Goal: Task Accomplishment & Management: Manage account settings

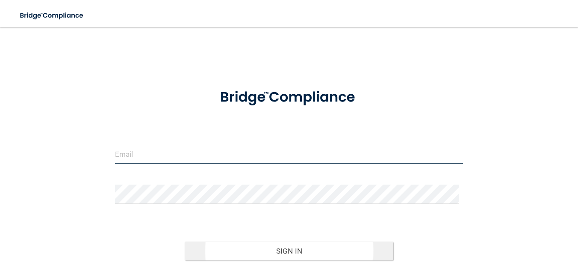
type input "[EMAIL_ADDRESS][DOMAIN_NAME]"
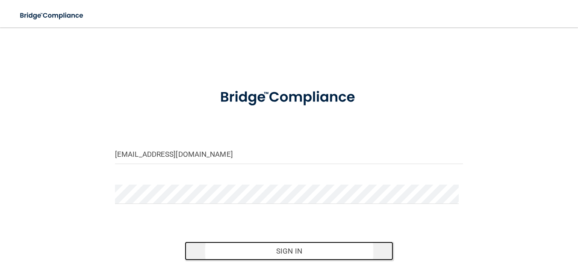
click at [270, 250] on button "Sign In" at bounding box center [289, 250] width 209 height 19
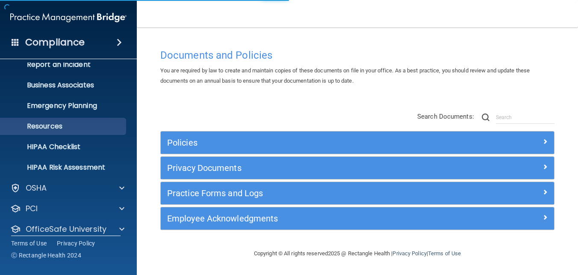
scroll to position [80, 0]
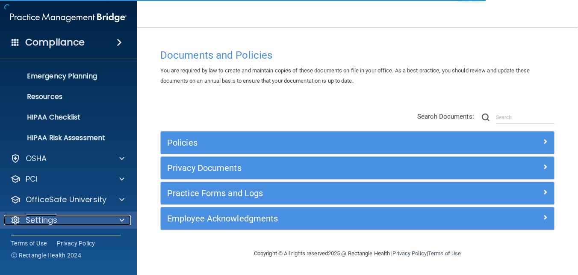
click at [113, 225] on div at bounding box center [120, 220] width 21 height 10
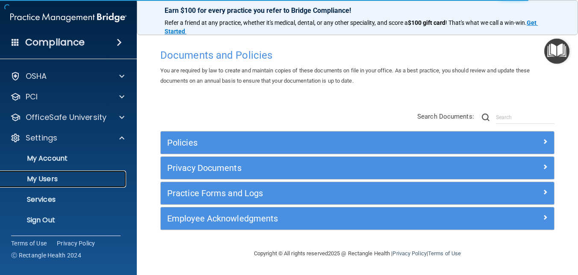
click at [36, 179] on p "My Users" at bounding box center [64, 178] width 117 height 9
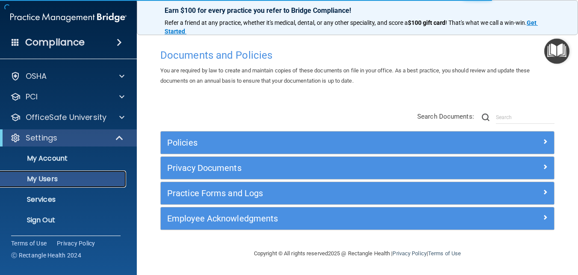
scroll to position [19, 0]
select select "20"
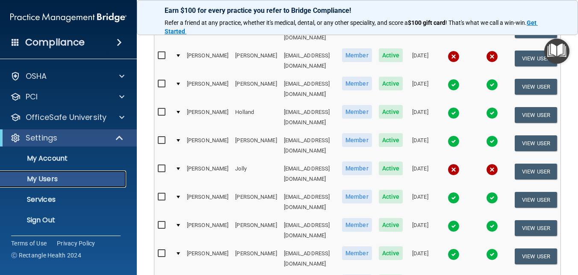
scroll to position [451, 0]
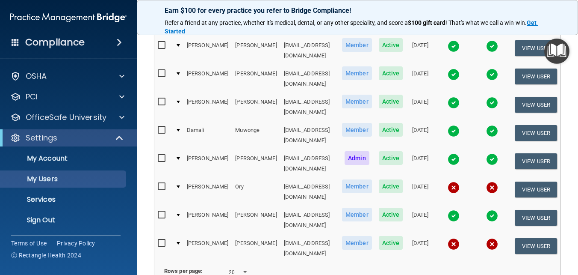
select select "20"
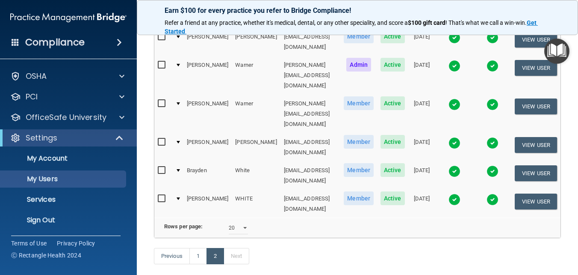
scroll to position [121, 0]
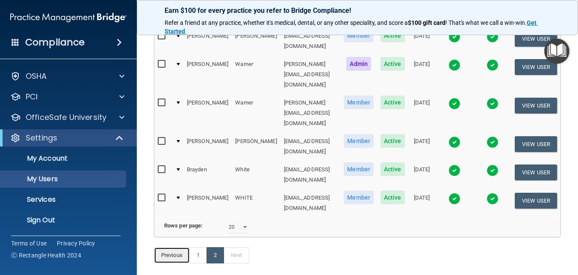
click at [188, 247] on link "Previous" at bounding box center [172, 255] width 36 height 16
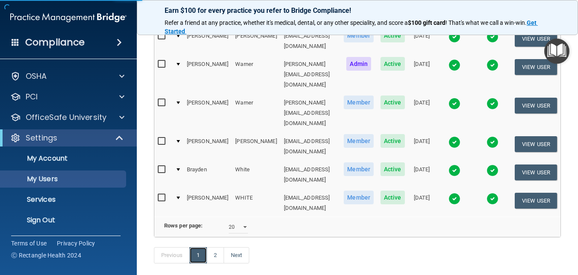
click at [196, 247] on link "1" at bounding box center [198, 255] width 18 height 16
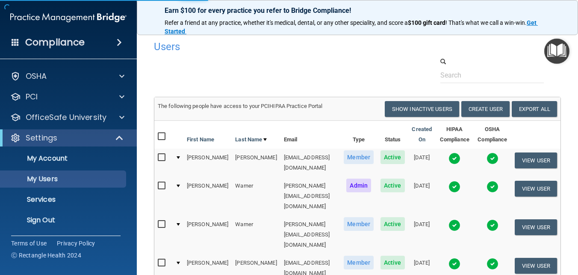
select select "20"
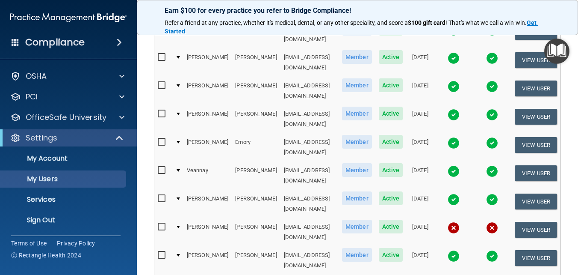
scroll to position [171, 0]
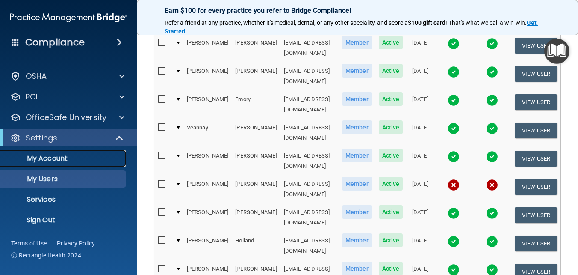
click at [50, 154] on p "My Account" at bounding box center [64, 158] width 117 height 9
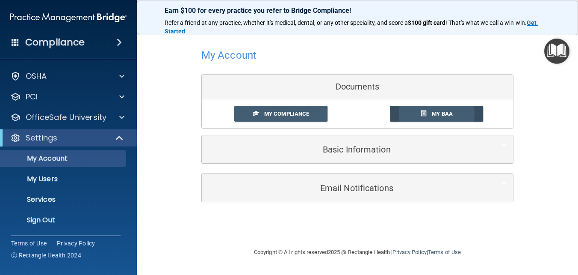
click at [435, 112] on span "My BAA" at bounding box center [442, 113] width 21 height 6
click at [282, 113] on span "My Compliance" at bounding box center [286, 113] width 45 height 6
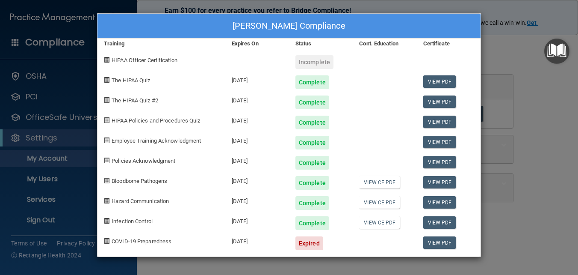
click at [512, 53] on div "Matt Newell's Compliance Training Expires On Status Cont. Education Certificate…" at bounding box center [289, 137] width 578 height 275
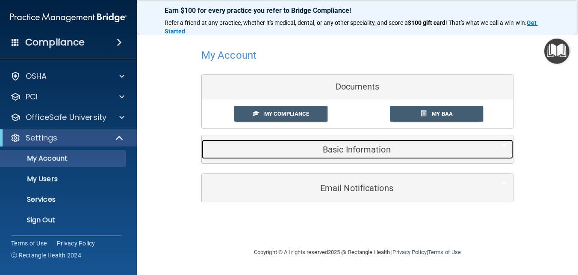
click at [327, 151] on h5 "Basic Information" at bounding box center [344, 149] width 272 height 9
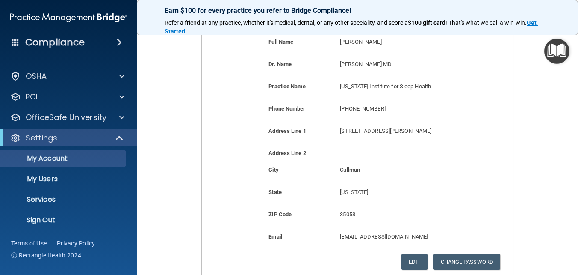
scroll to position [171, 0]
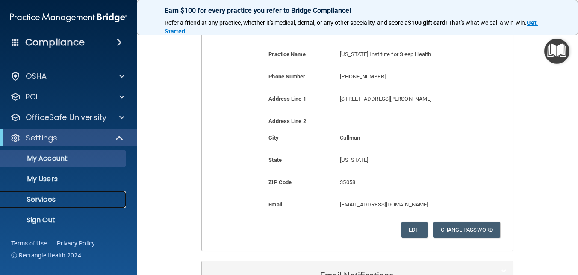
click at [43, 195] on p "Services" at bounding box center [64, 199] width 117 height 9
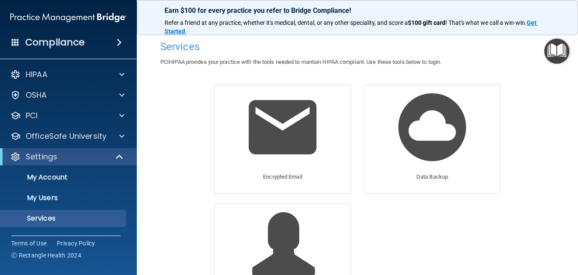
click at [117, 41] on span at bounding box center [119, 42] width 5 height 10
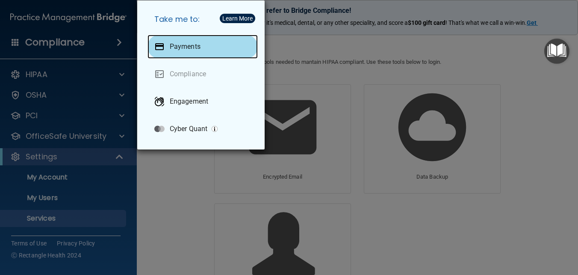
click at [192, 47] on p "Payments" at bounding box center [185, 46] width 31 height 9
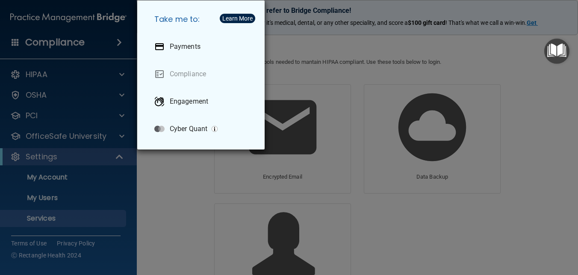
click at [322, 90] on div "Take me to: Payments Compliance Engagement Cyber Quant" at bounding box center [289, 137] width 578 height 275
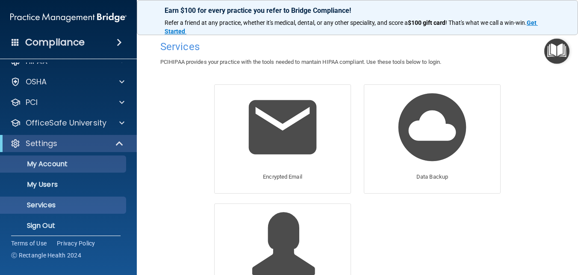
scroll to position [19, 0]
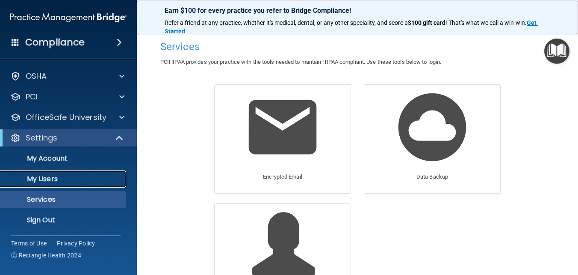
click at [34, 184] on link "My Users" at bounding box center [58, 178] width 135 height 17
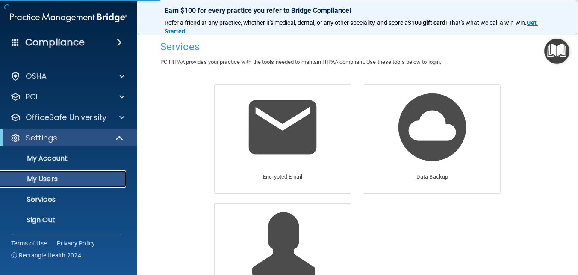
select select "20"
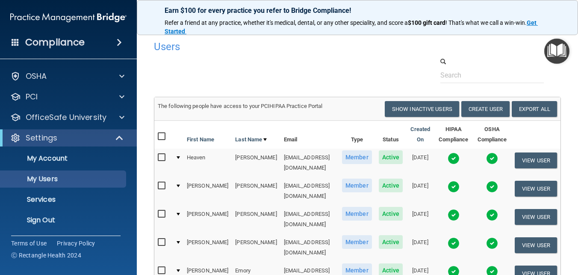
click at [158, 182] on input "checkbox" at bounding box center [163, 185] width 10 height 7
checkbox input "true"
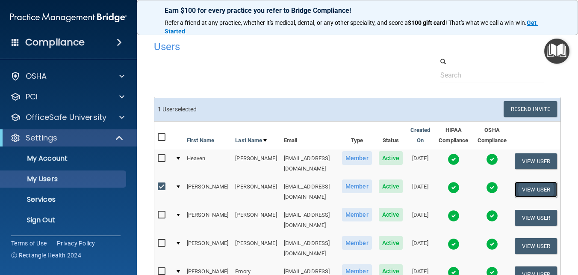
click at [535, 181] on button "View User" at bounding box center [536, 189] width 42 height 16
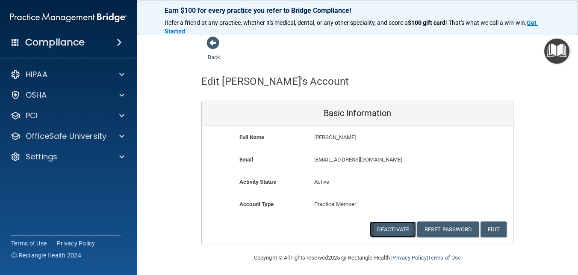
click at [387, 228] on button "Deactivate" at bounding box center [393, 229] width 46 height 16
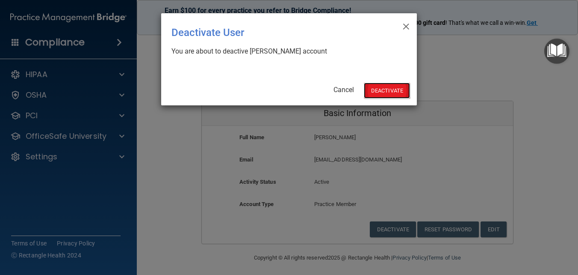
click at [376, 93] on button "Deactivate" at bounding box center [387, 91] width 46 height 16
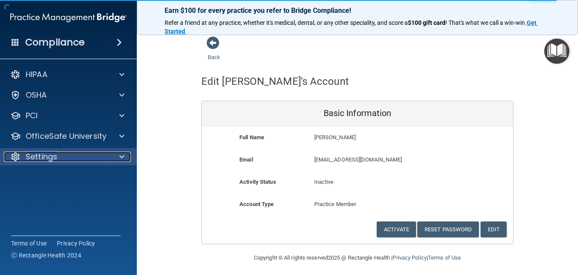
click at [121, 156] on span at bounding box center [121, 156] width 5 height 10
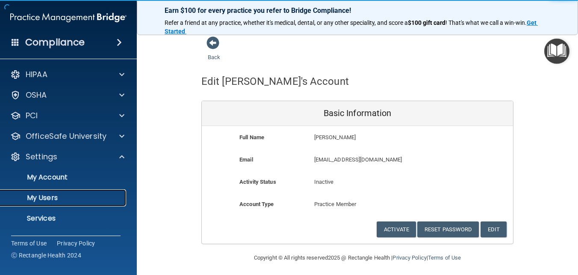
click at [55, 198] on p "My Users" at bounding box center [64, 197] width 117 height 9
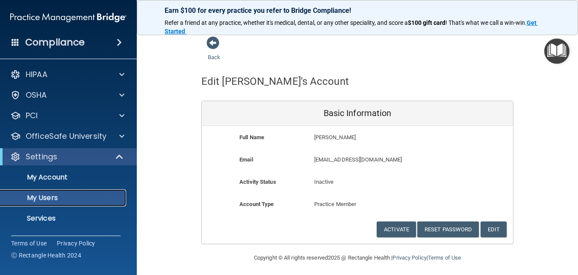
select select "20"
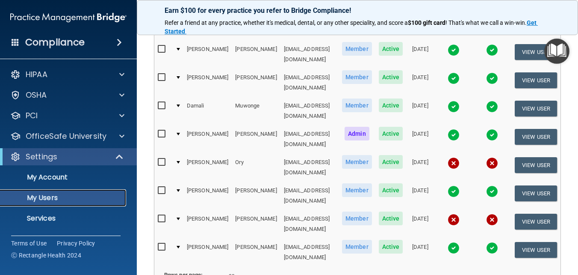
scroll to position [451, 0]
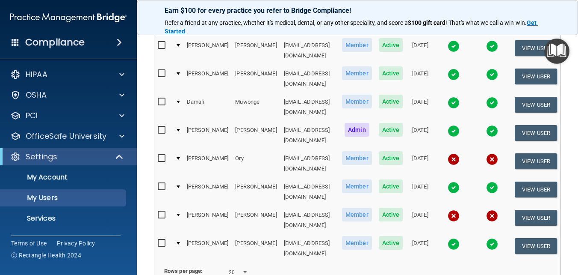
select select "20"
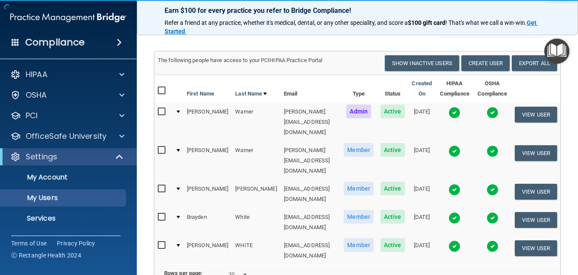
scroll to position [98, 0]
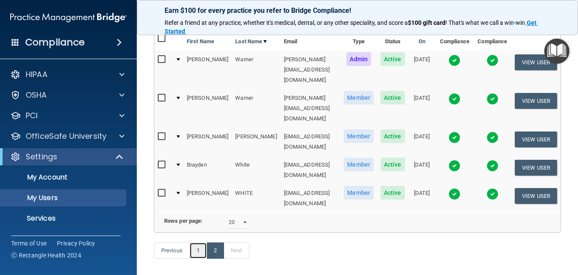
click at [197, 242] on link "1" at bounding box center [198, 250] width 18 height 16
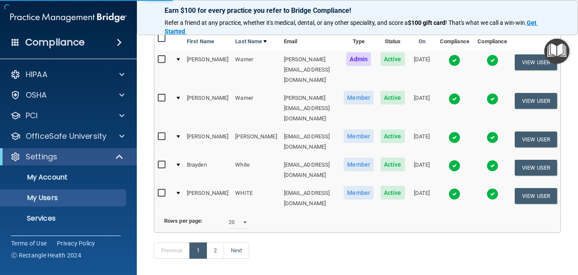
select select "20"
